Goal: Task Accomplishment & Management: Manage account settings

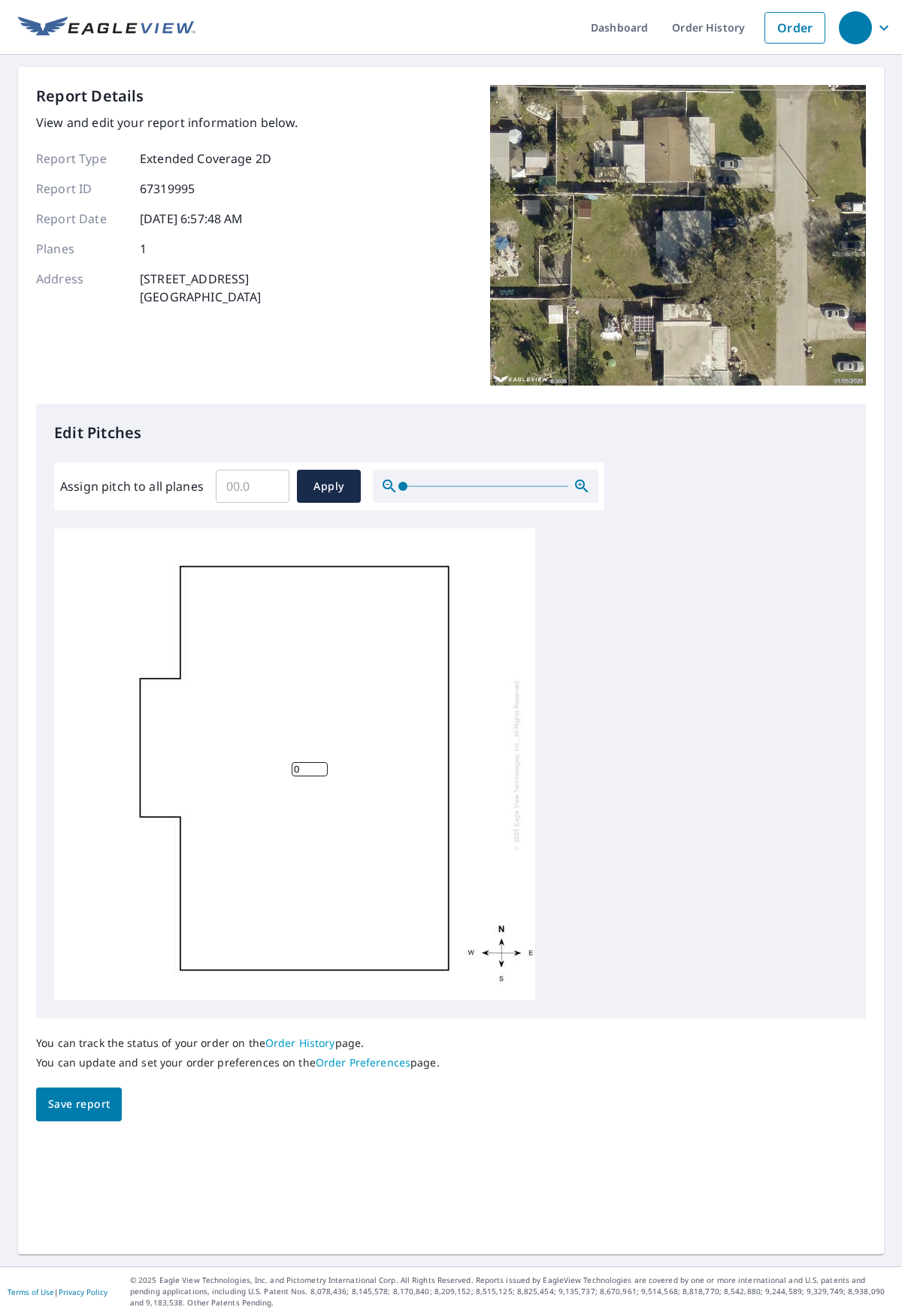
click at [105, 955] on span "Save report" at bounding box center [79, 1104] width 62 height 19
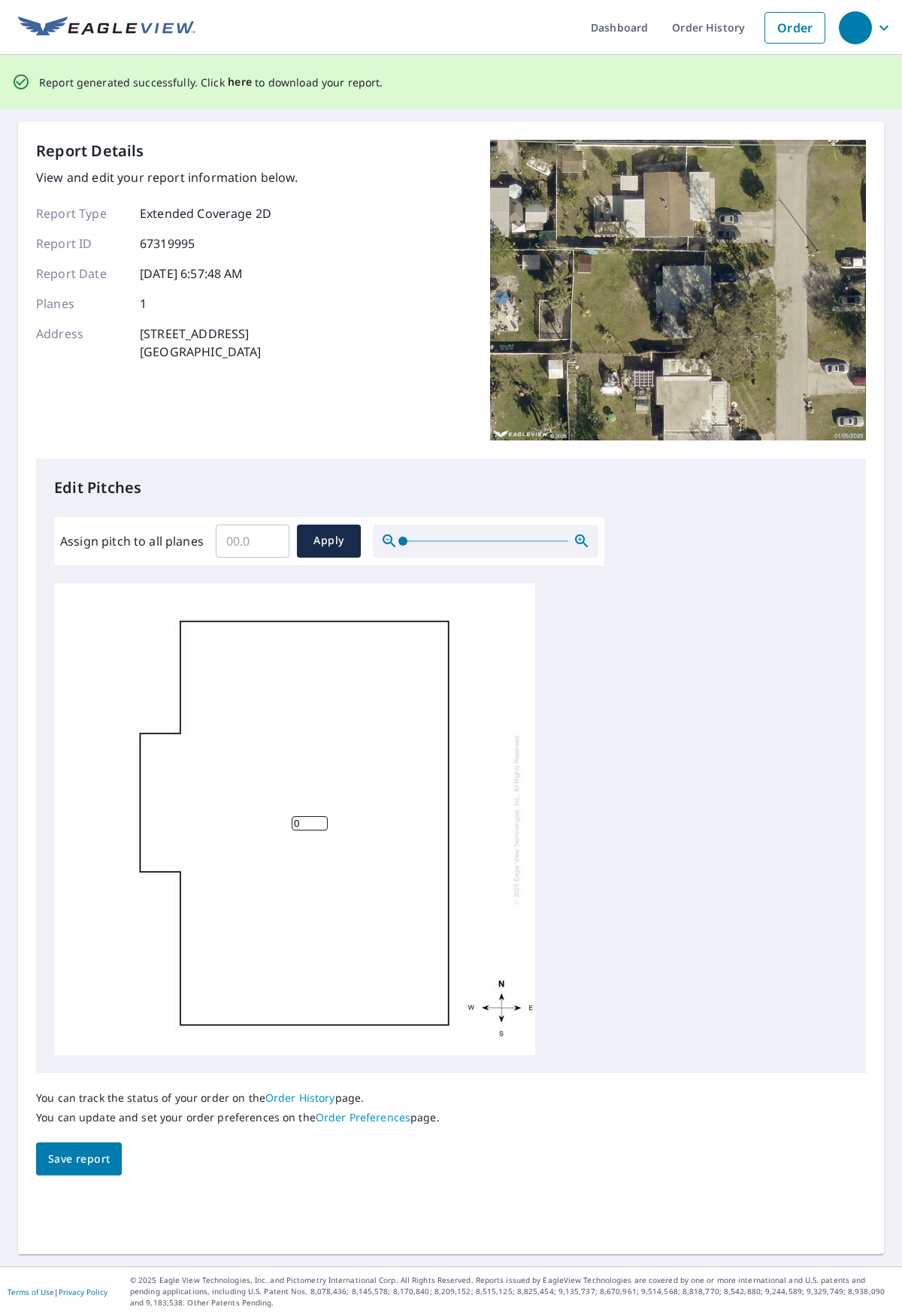
click at [228, 88] on span "here" at bounding box center [240, 82] width 24 height 19
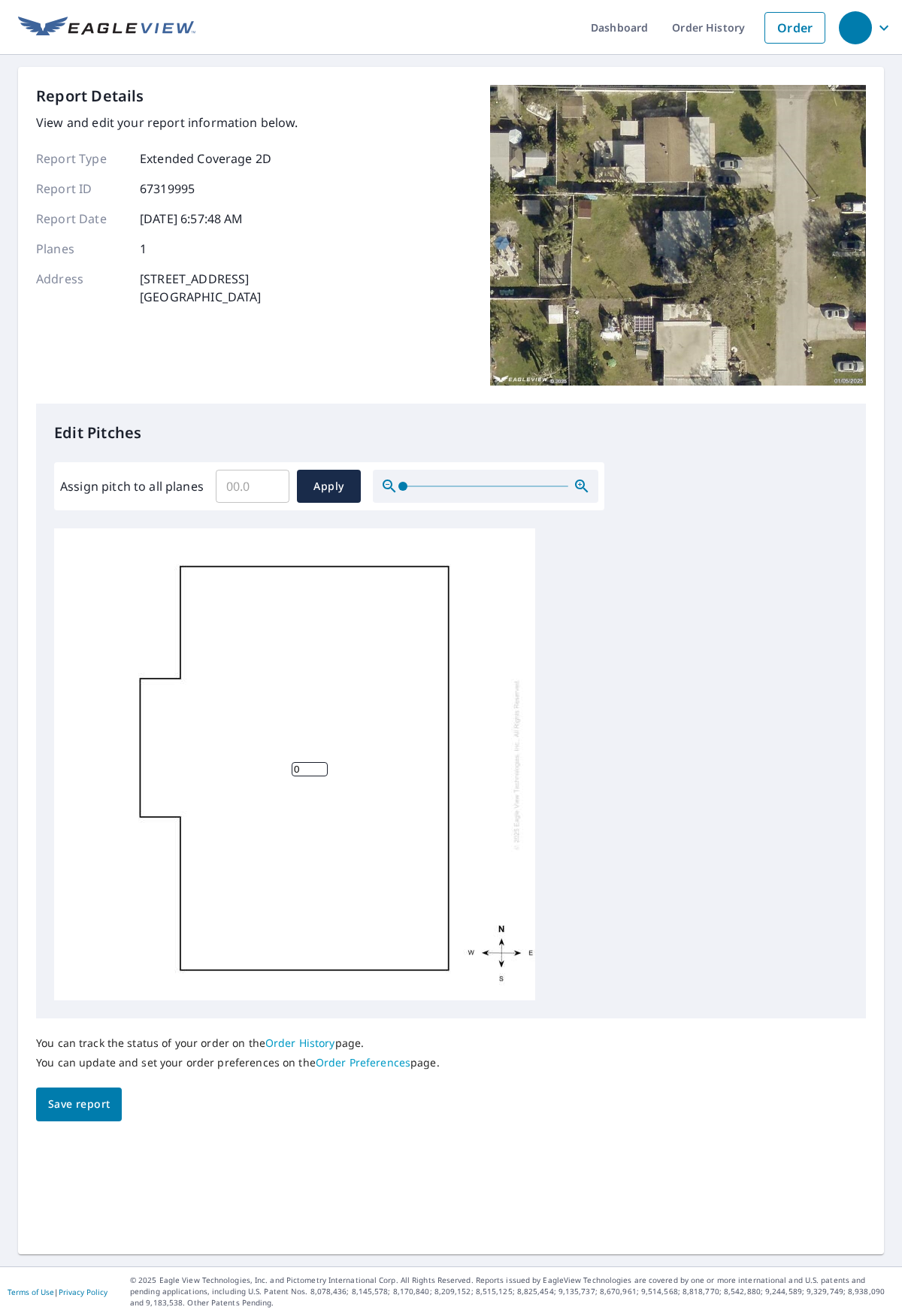
click at [493, 652] on div "0" at bounding box center [294, 763] width 481 height 472
